Goal: Transaction & Acquisition: Purchase product/service

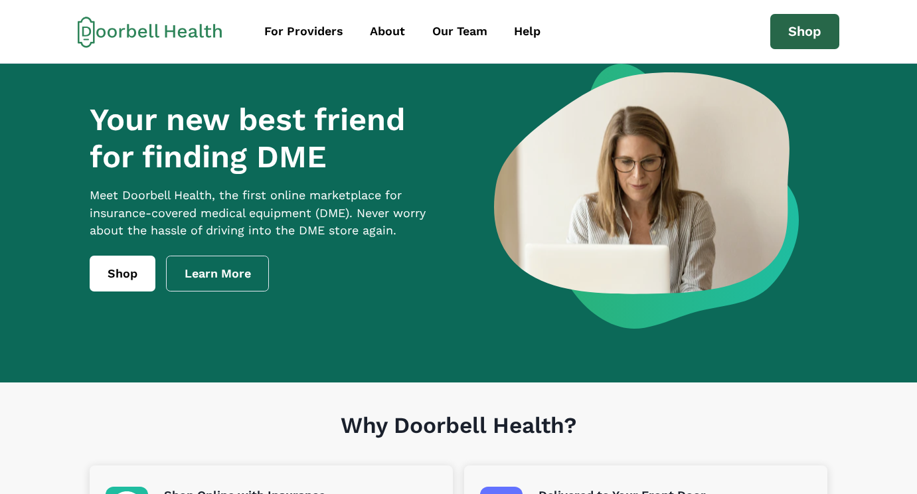
click at [795, 23] on link "Shop" at bounding box center [804, 32] width 69 height 36
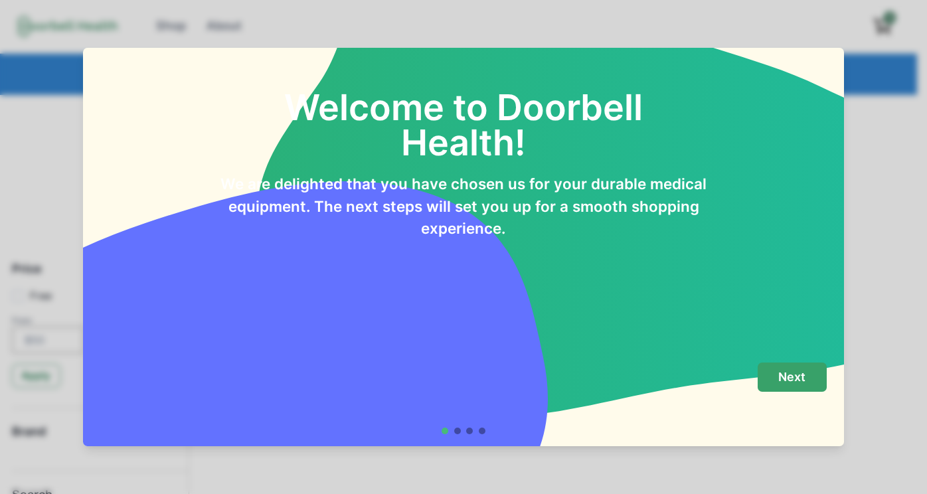
click at [797, 384] on p "Next" at bounding box center [791, 377] width 27 height 15
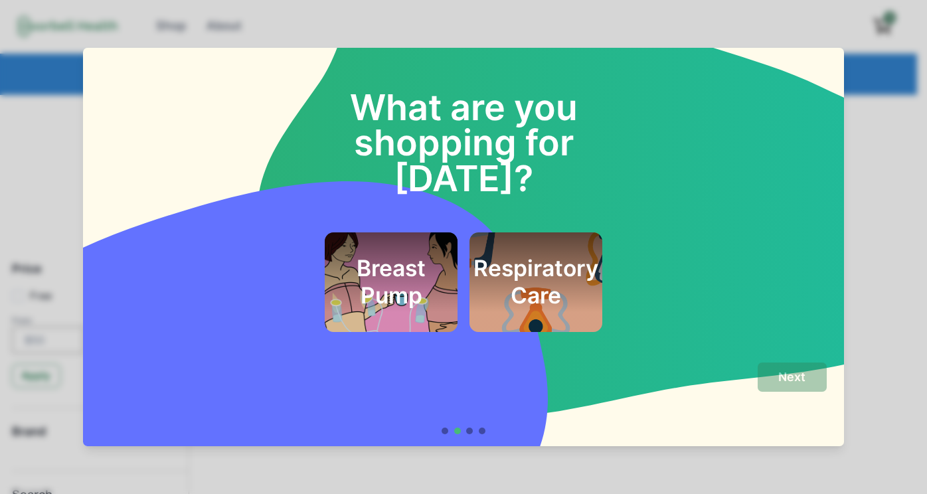
click at [540, 255] on h2 "Respiratory Care" at bounding box center [535, 282] width 125 height 54
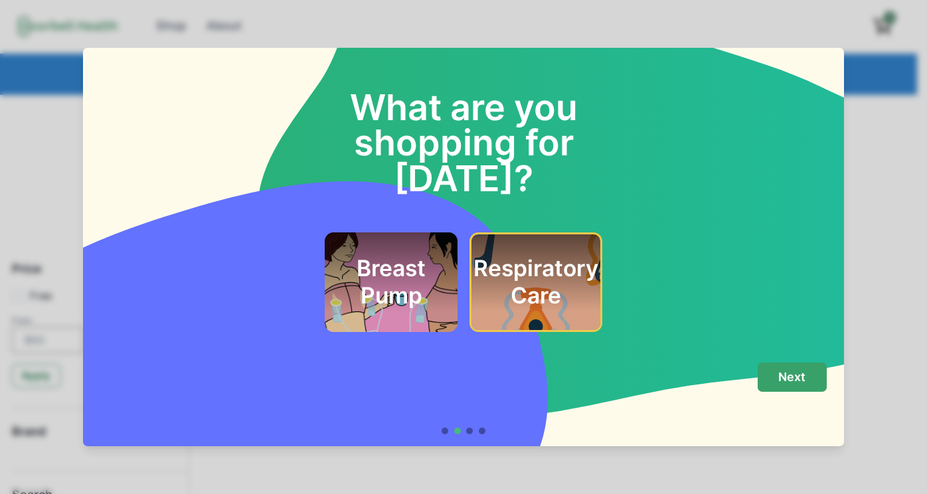
click at [794, 385] on button "Next" at bounding box center [791, 377] width 69 height 30
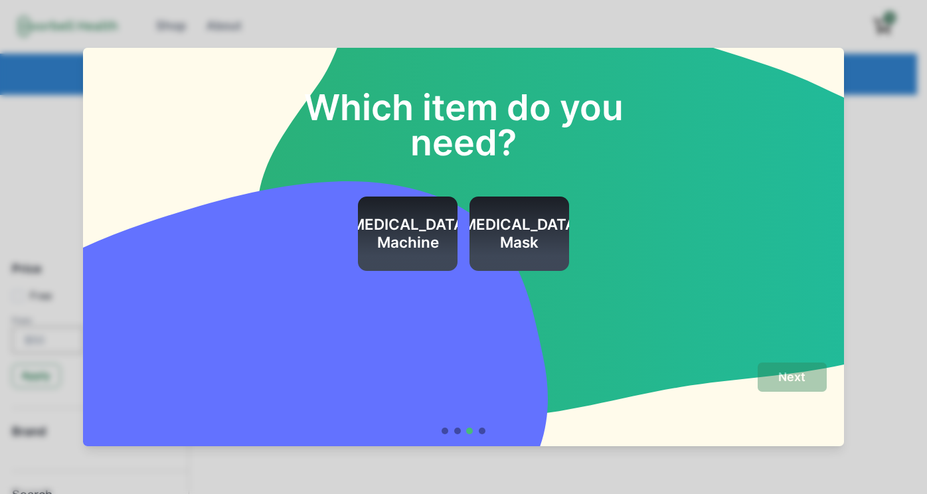
click at [546, 228] on h2 "[MEDICAL_DATA] Mask" at bounding box center [519, 234] width 125 height 36
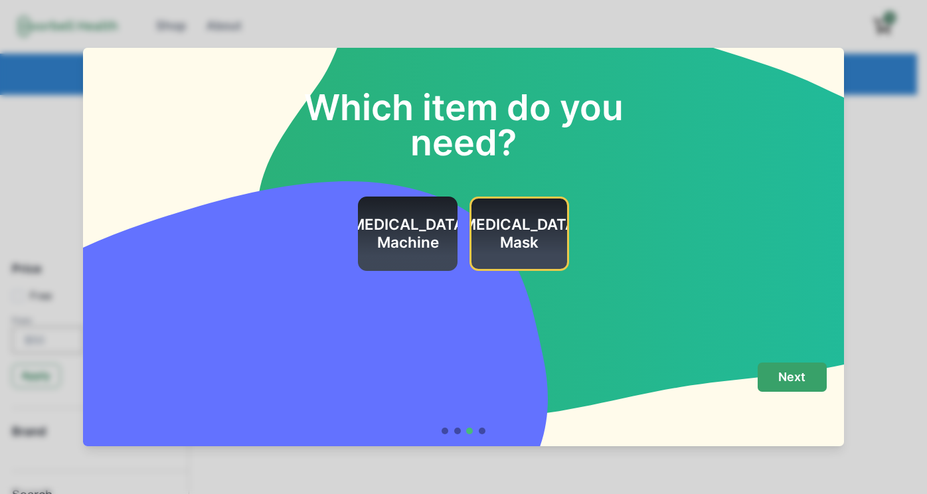
click at [790, 380] on p "Next" at bounding box center [791, 377] width 27 height 15
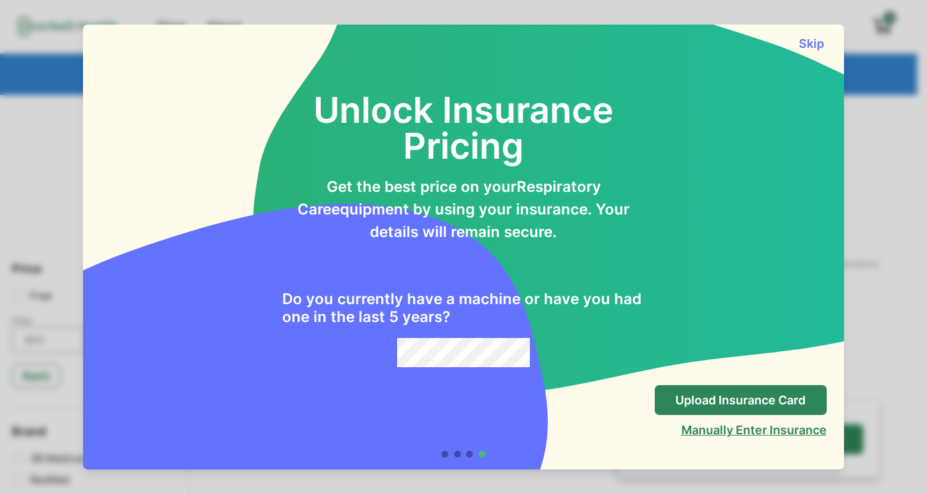
click at [717, 431] on button "Manually Enter Insurance" at bounding box center [753, 430] width 145 height 14
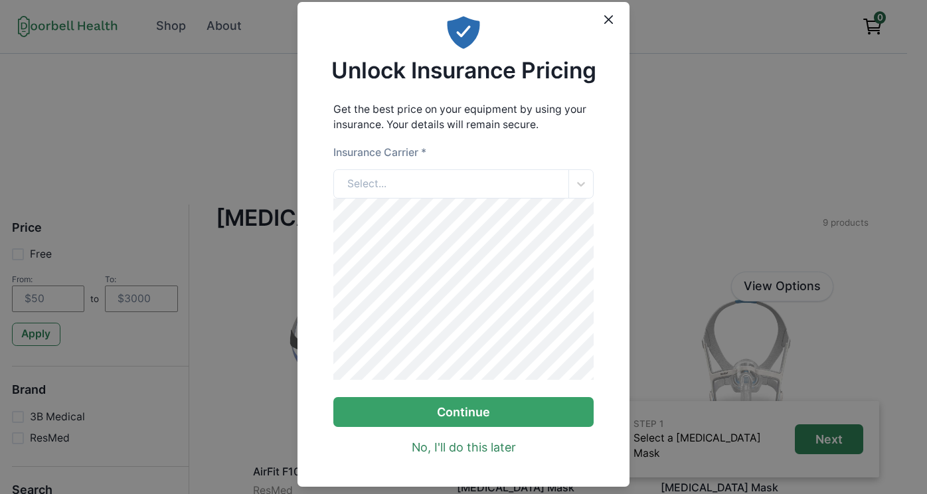
scroll to position [66, 0]
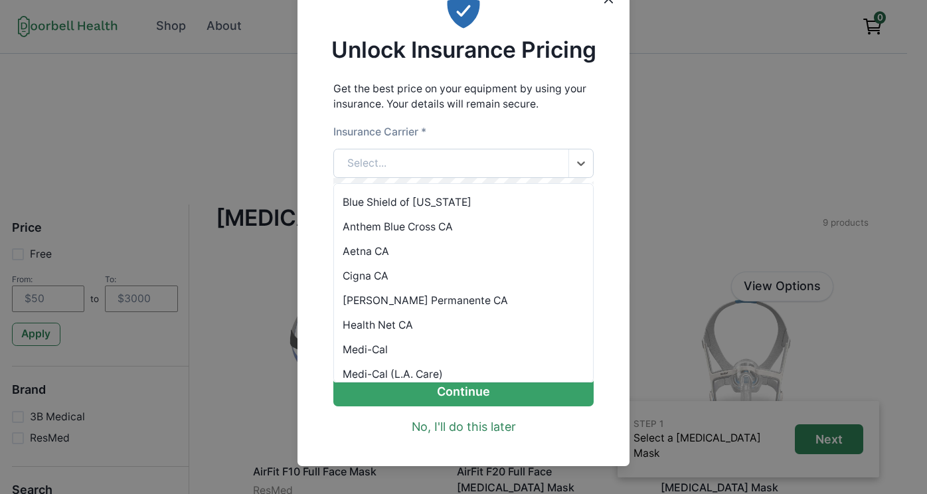
click at [455, 161] on div "Select..." at bounding box center [451, 163] width 235 height 29
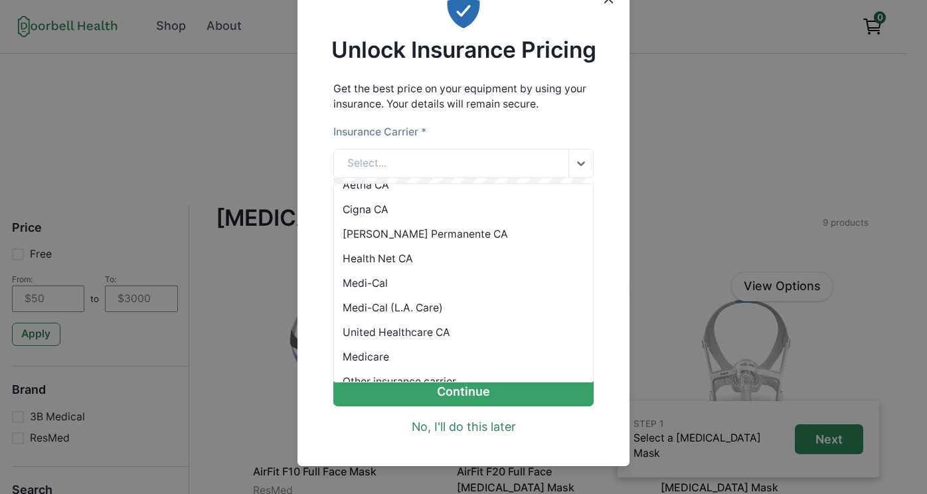
scroll to position [84, 0]
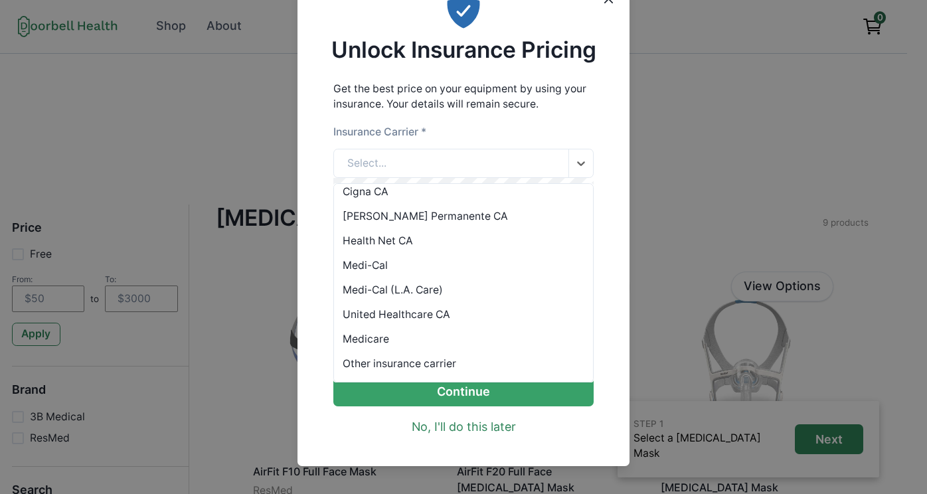
click at [431, 314] on div "United Healthcare CA" at bounding box center [464, 314] width 260 height 25
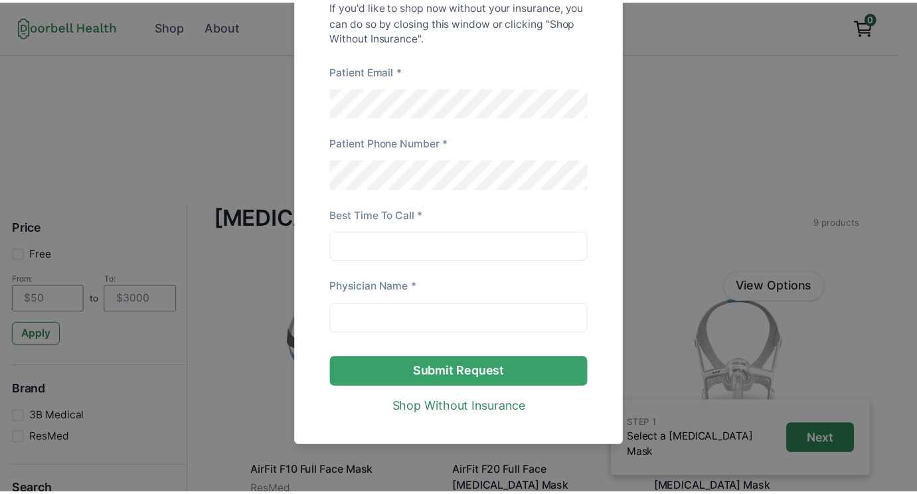
scroll to position [377, 0]
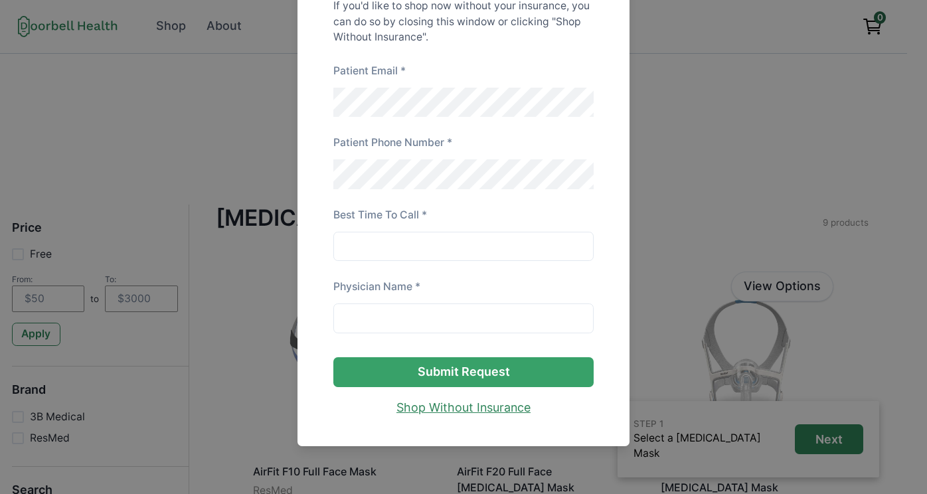
click at [453, 406] on link "Shop Without Insurance" at bounding box center [463, 408] width 134 height 18
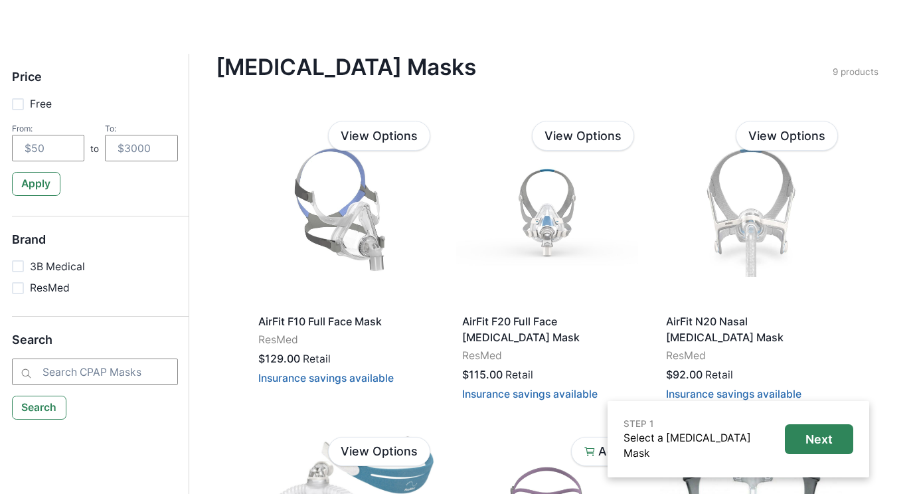
scroll to position [199, 0]
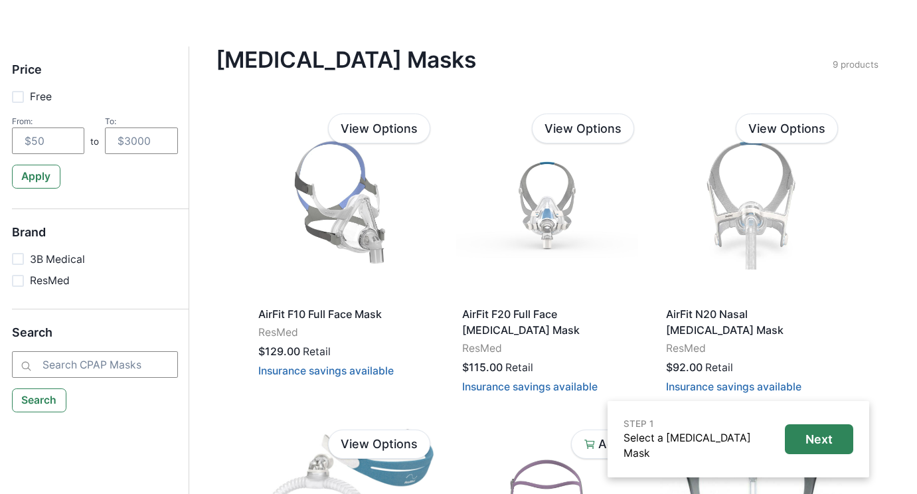
click at [53, 281] on p "ResMed" at bounding box center [50, 281] width 40 height 16
click at [12, 281] on input "ResMed" at bounding box center [11, 280] width 1 height 1
checkbox input "true"
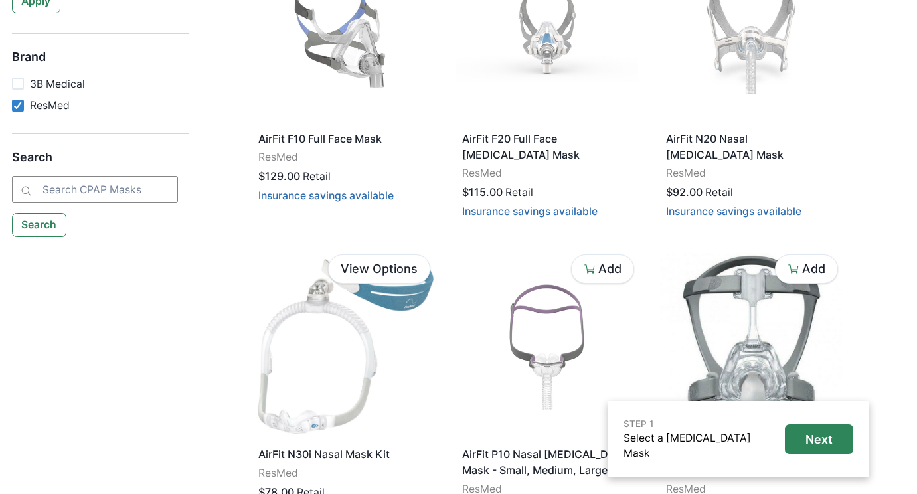
scroll to position [398, 0]
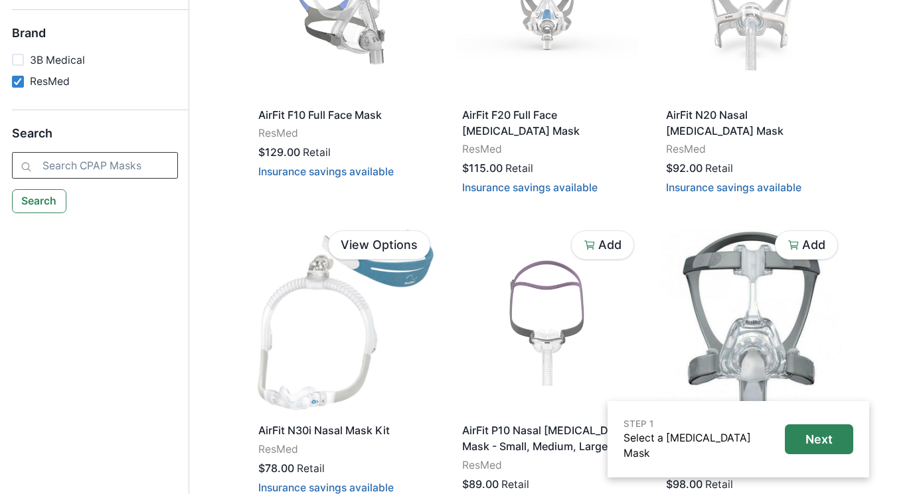
click at [137, 163] on input "search" at bounding box center [95, 165] width 166 height 27
type input "airfit"
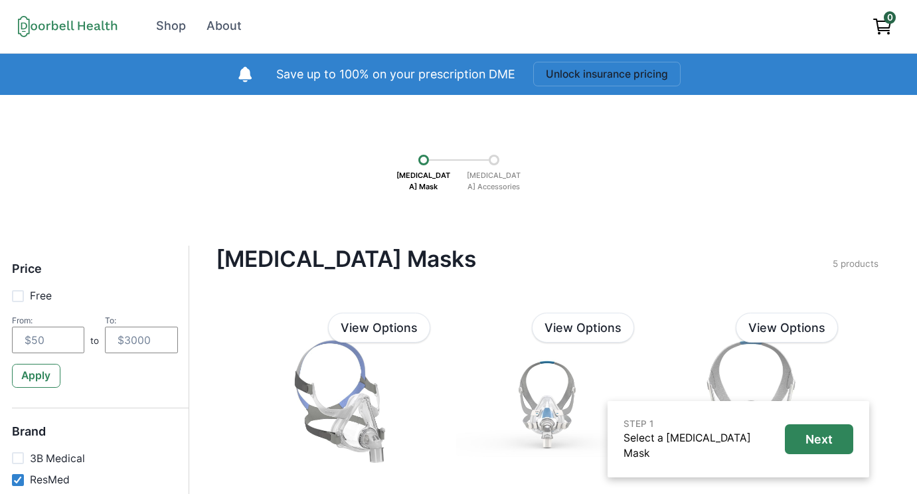
click at [492, 161] on div at bounding box center [494, 160] width 11 height 11
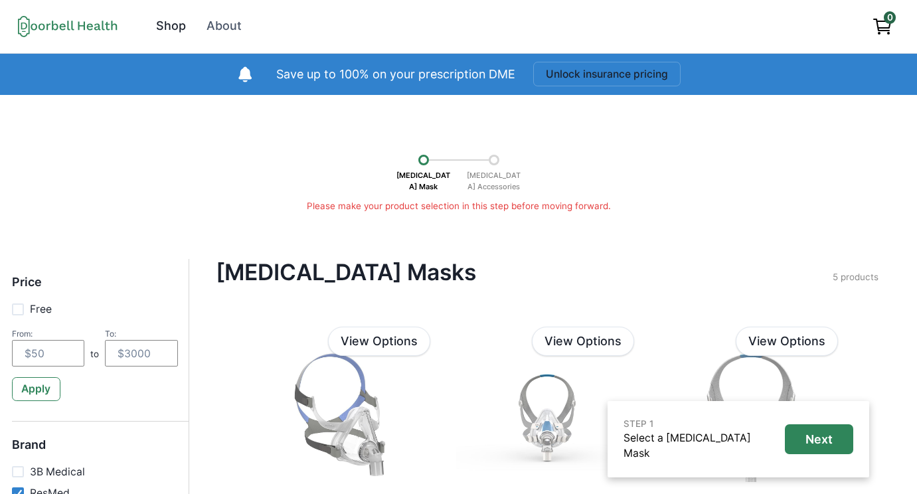
click at [170, 26] on div "Shop" at bounding box center [171, 26] width 30 height 18
checkbox input "false"
click at [170, 27] on div "Shop" at bounding box center [171, 26] width 30 height 18
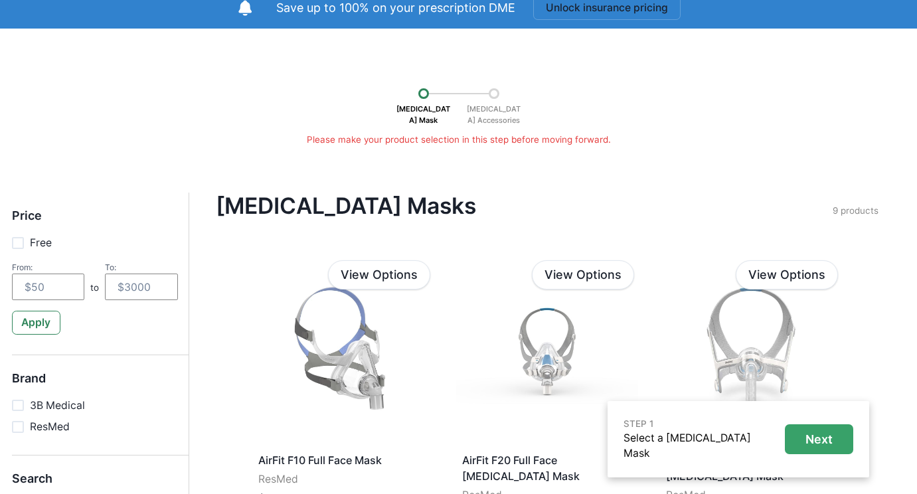
click at [809, 437] on p "Next" at bounding box center [818, 439] width 27 height 15
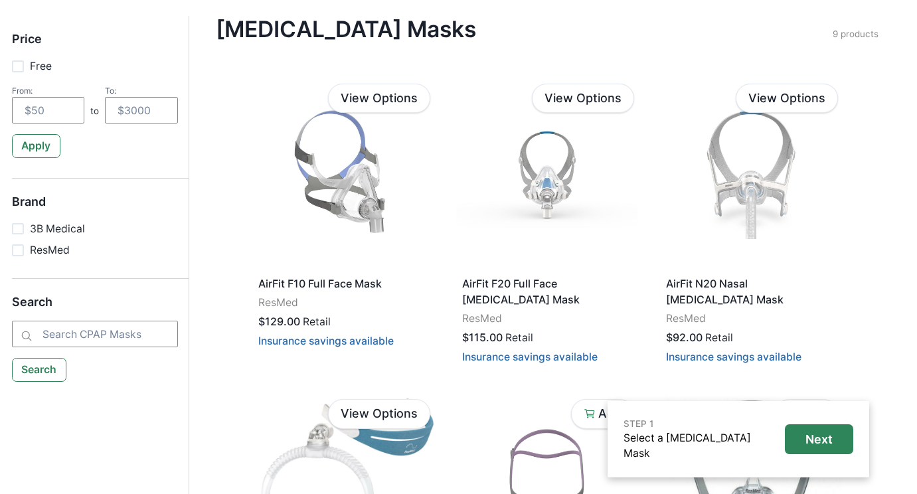
scroll to position [266, 0]
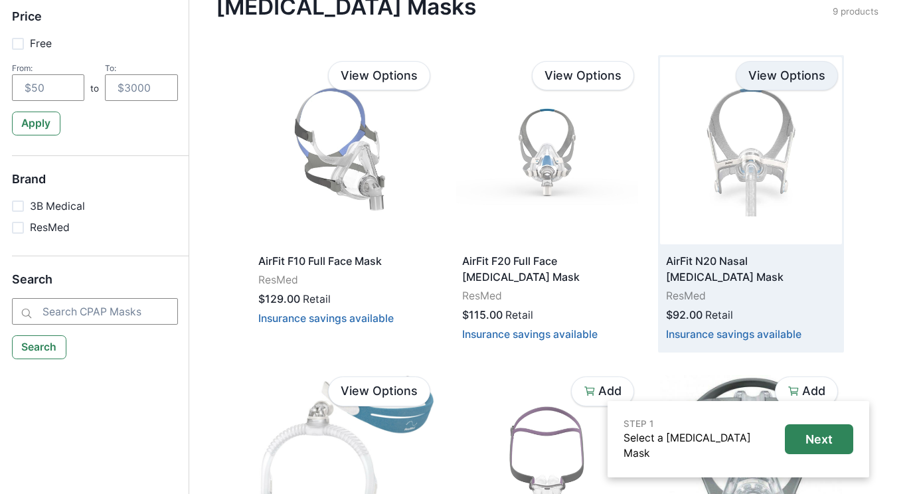
click at [803, 75] on link "View Options" at bounding box center [786, 76] width 102 height 30
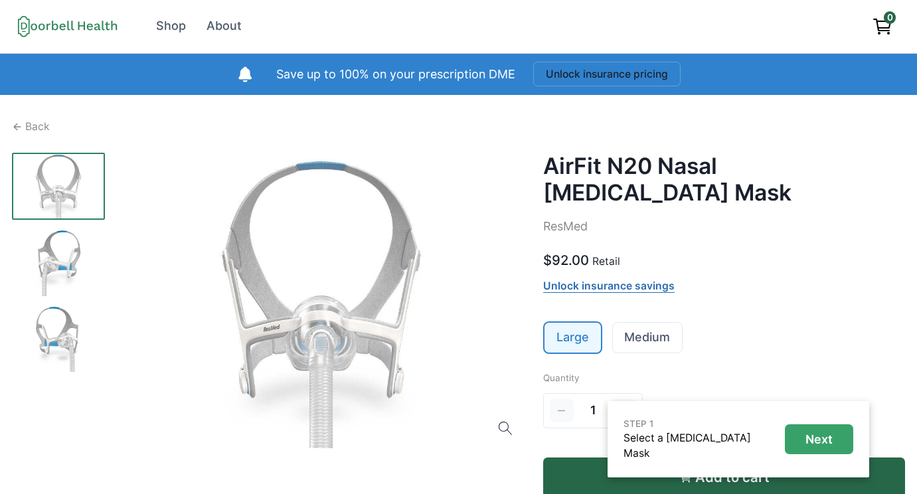
click at [828, 437] on p "Next" at bounding box center [818, 439] width 27 height 15
click at [39, 123] on p "Back" at bounding box center [37, 127] width 25 height 16
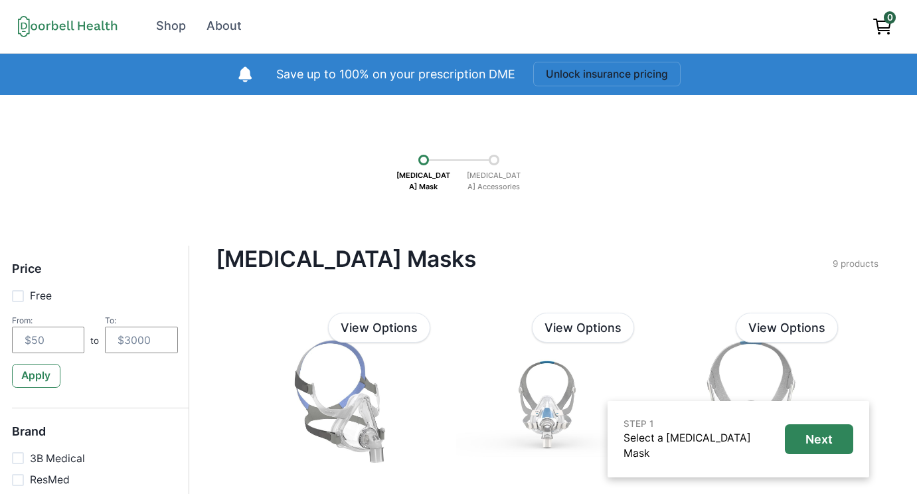
checkbox input "true"
type input "airfit"
checkbox input "false"
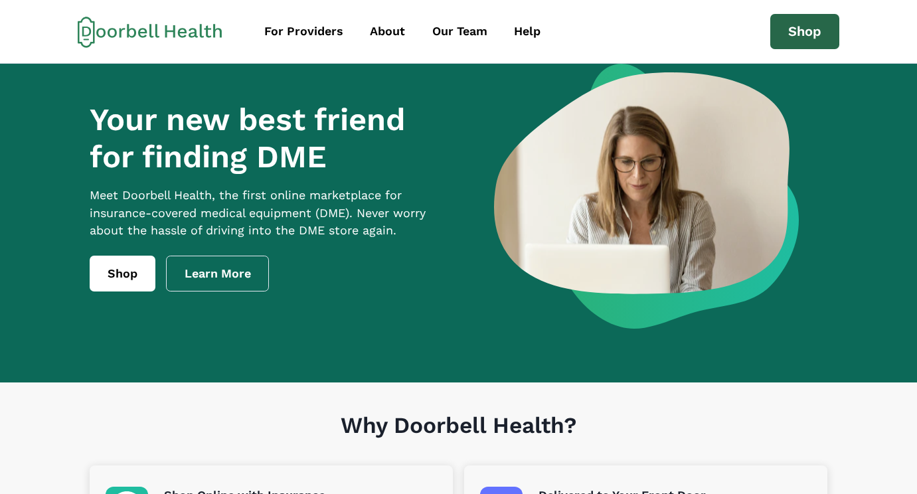
click at [787, 27] on link "Shop" at bounding box center [804, 32] width 69 height 36
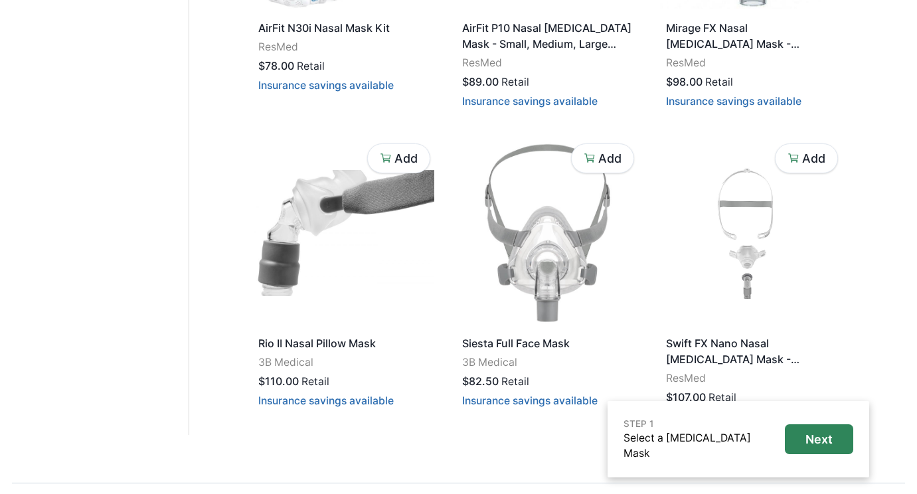
scroll to position [835, 0]
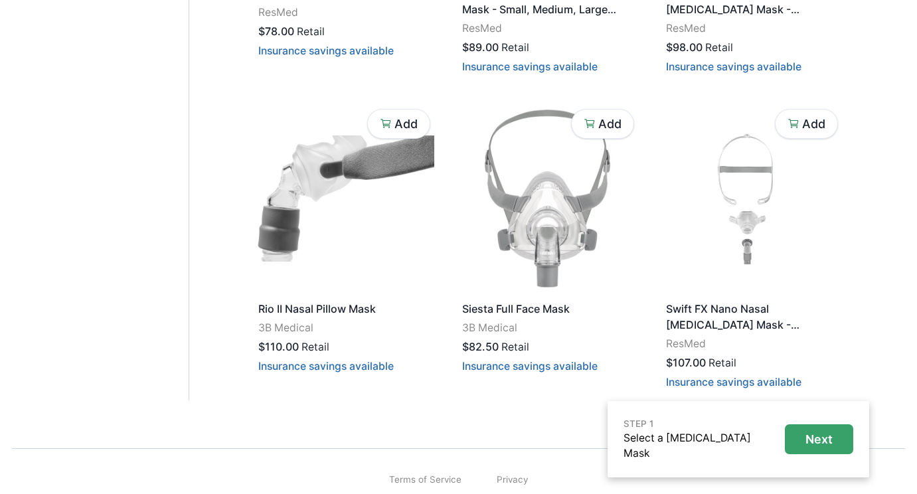
click at [809, 437] on p "Next" at bounding box center [818, 439] width 27 height 15
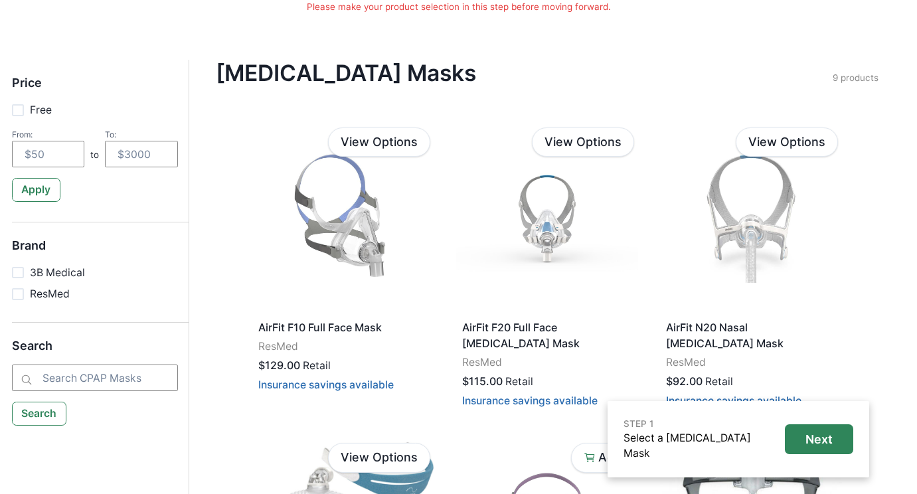
scroll to position [185, 0]
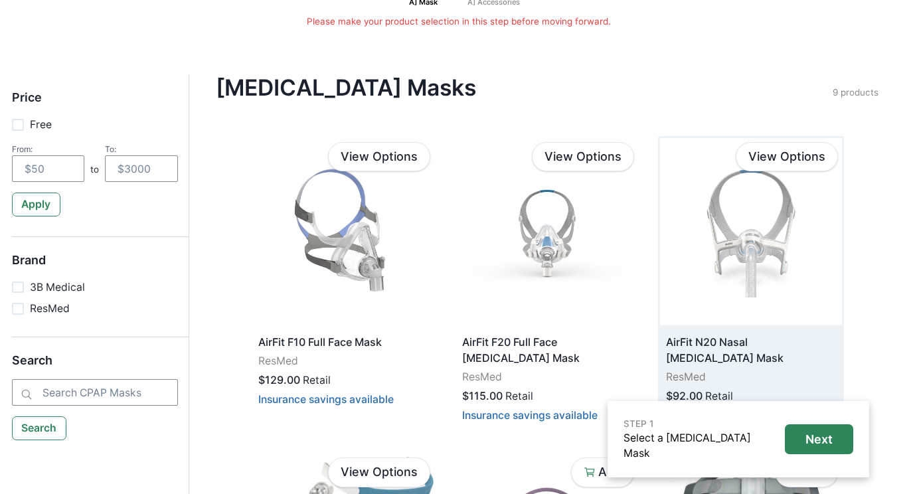
click at [766, 228] on img at bounding box center [751, 231] width 182 height 187
